Goal: Task Accomplishment & Management: Manage account settings

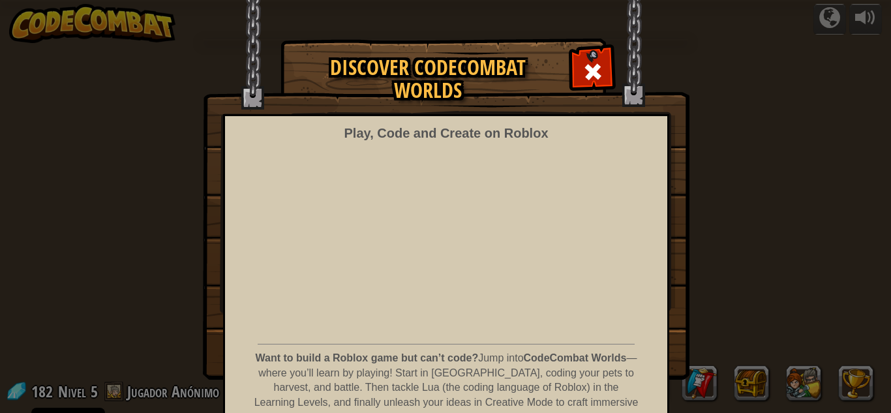
select select "es-ES"
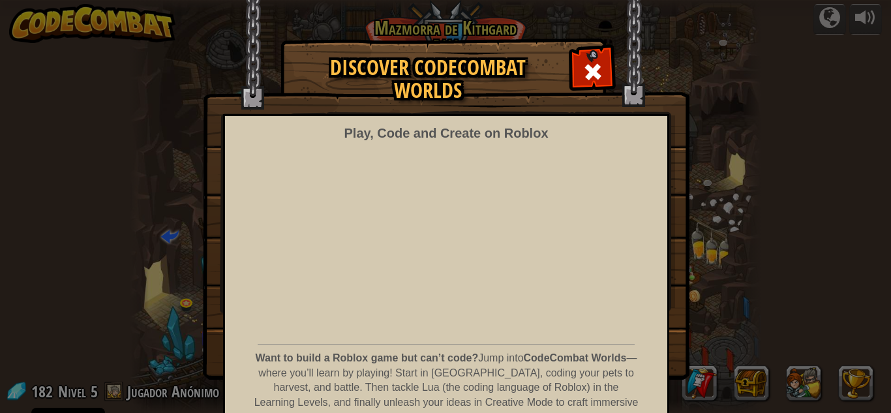
click at [600, 70] on span at bounding box center [593, 71] width 21 height 21
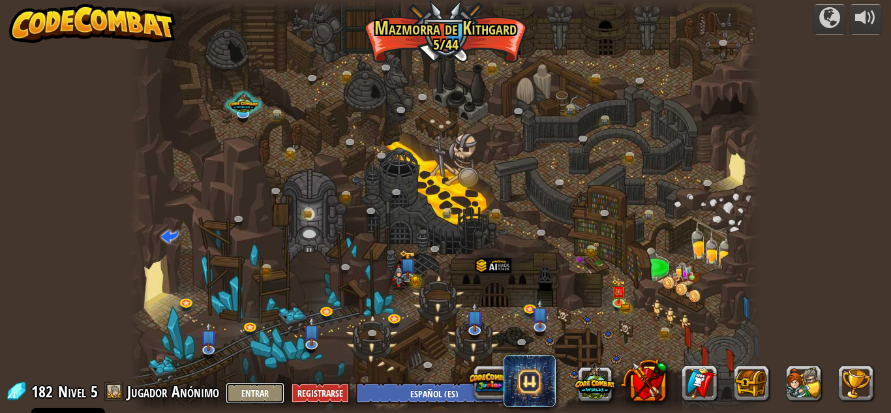
click at [253, 388] on button "Entrar" at bounding box center [255, 393] width 59 height 22
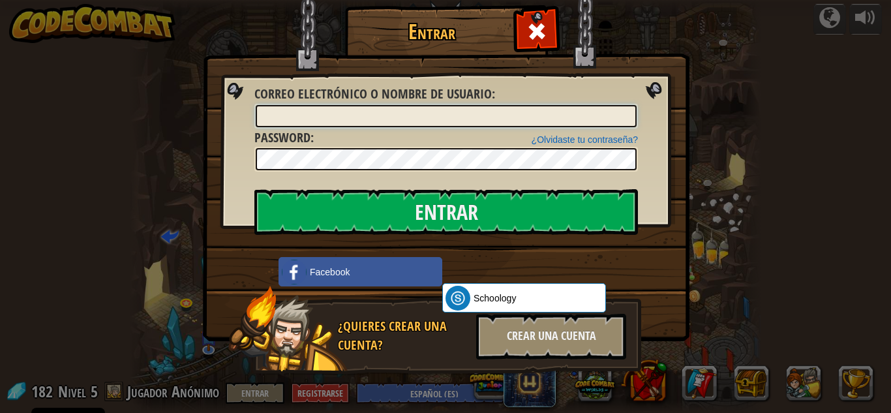
click at [371, 116] on input "Correo electrónico o nombre de usuario :" at bounding box center [446, 116] width 381 height 22
type input "Enriter"
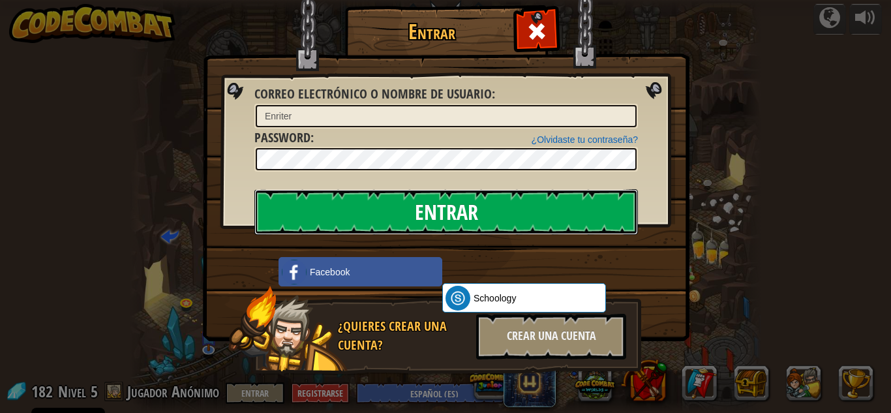
click at [426, 206] on input "Entrar" at bounding box center [447, 212] width 384 height 46
